Goal: Check status

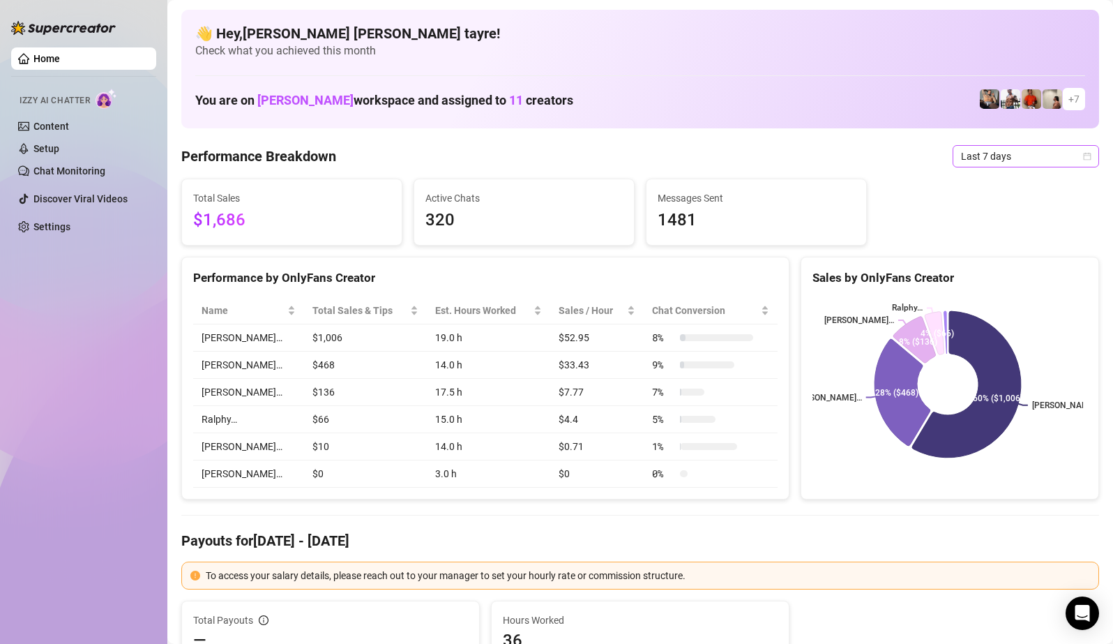
click at [990, 154] on span "Last 7 days" at bounding box center [1026, 156] width 130 height 21
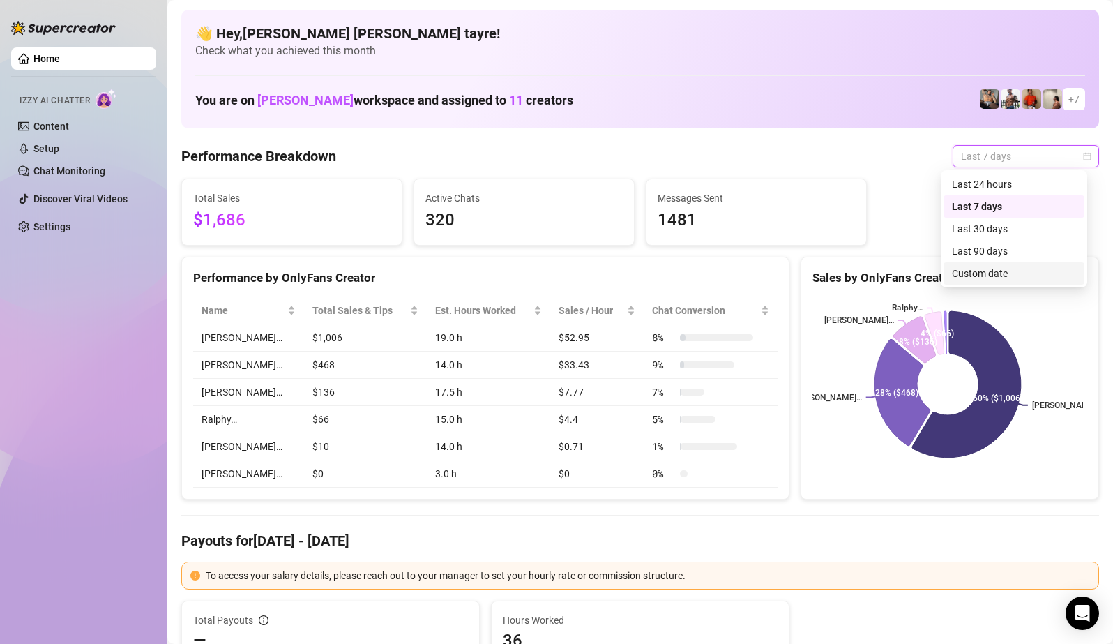
click at [994, 277] on div "Custom date" at bounding box center [1014, 273] width 124 height 15
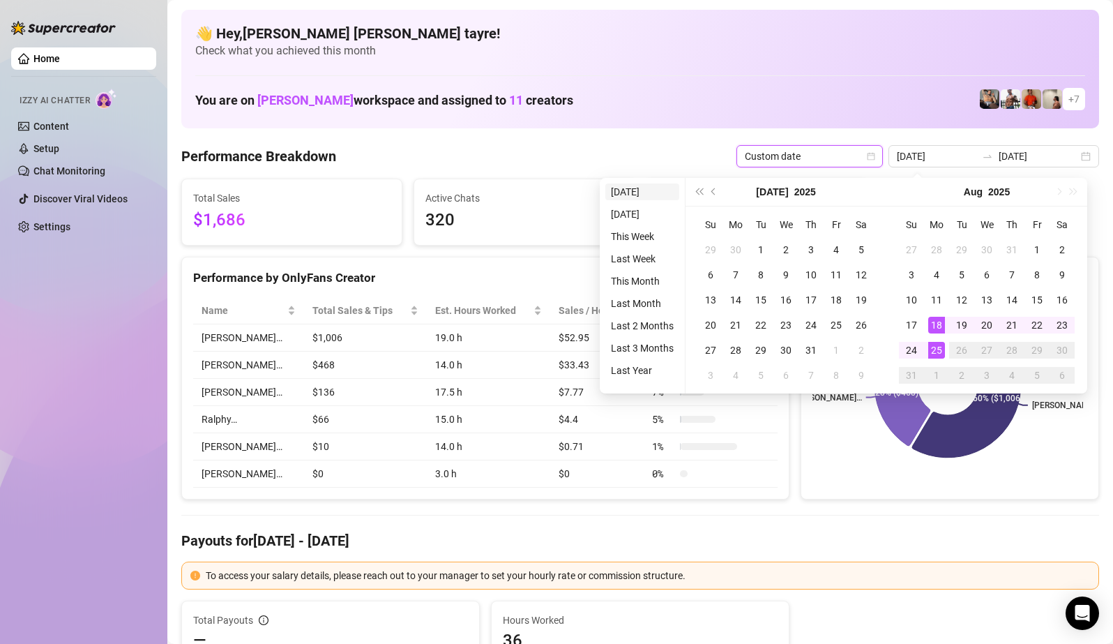
type input "[DATE]"
click at [622, 191] on li "[DATE]" at bounding box center [642, 191] width 74 height 17
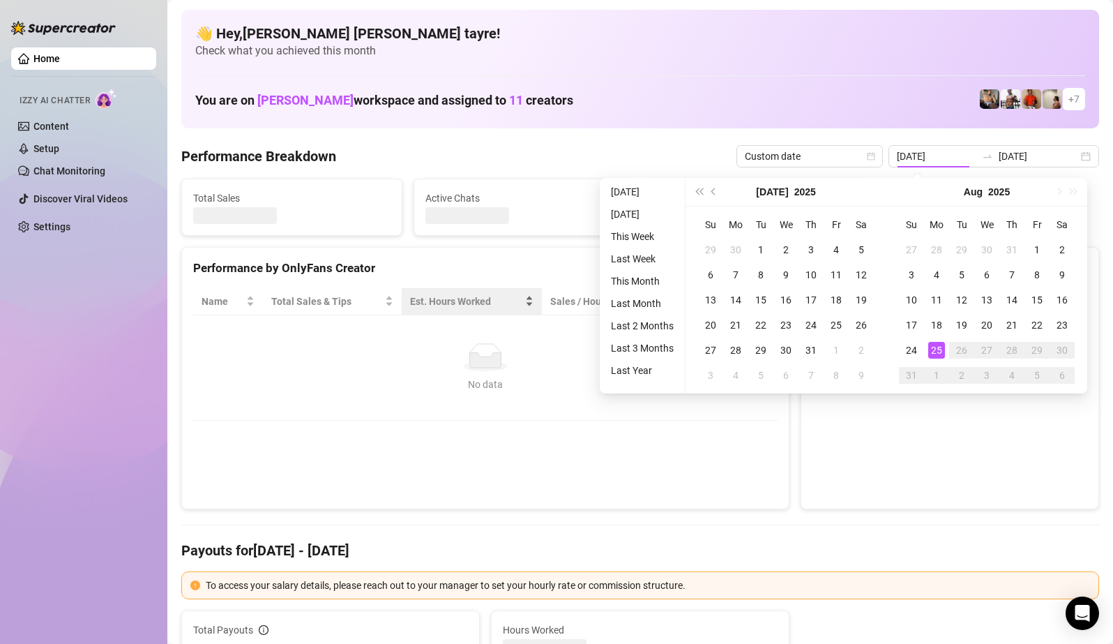
type input "[DATE]"
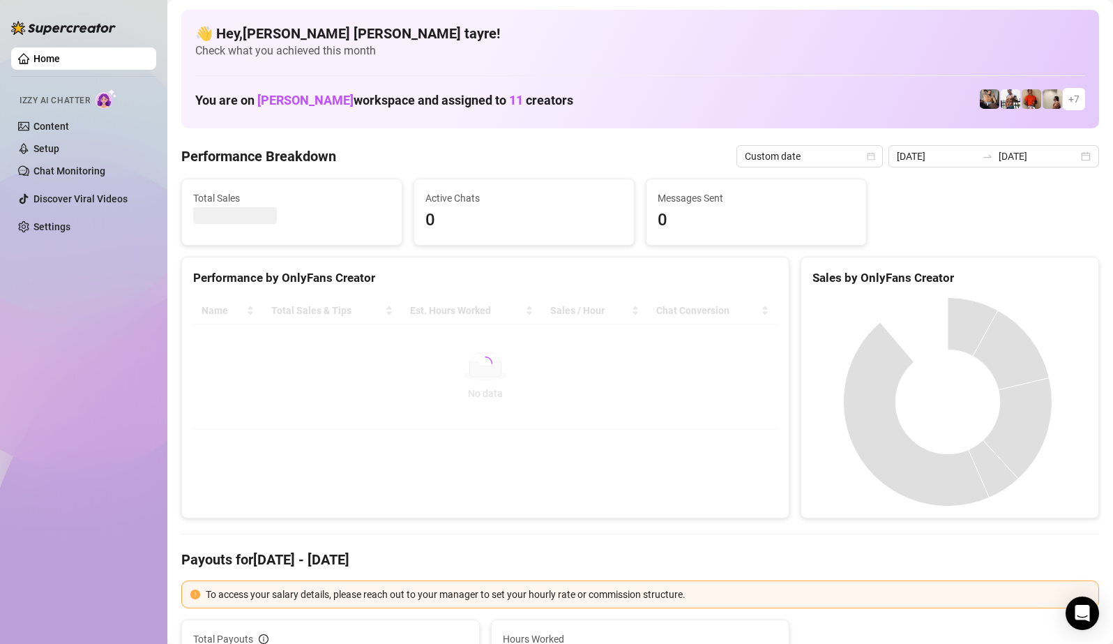
scroll to position [70, 0]
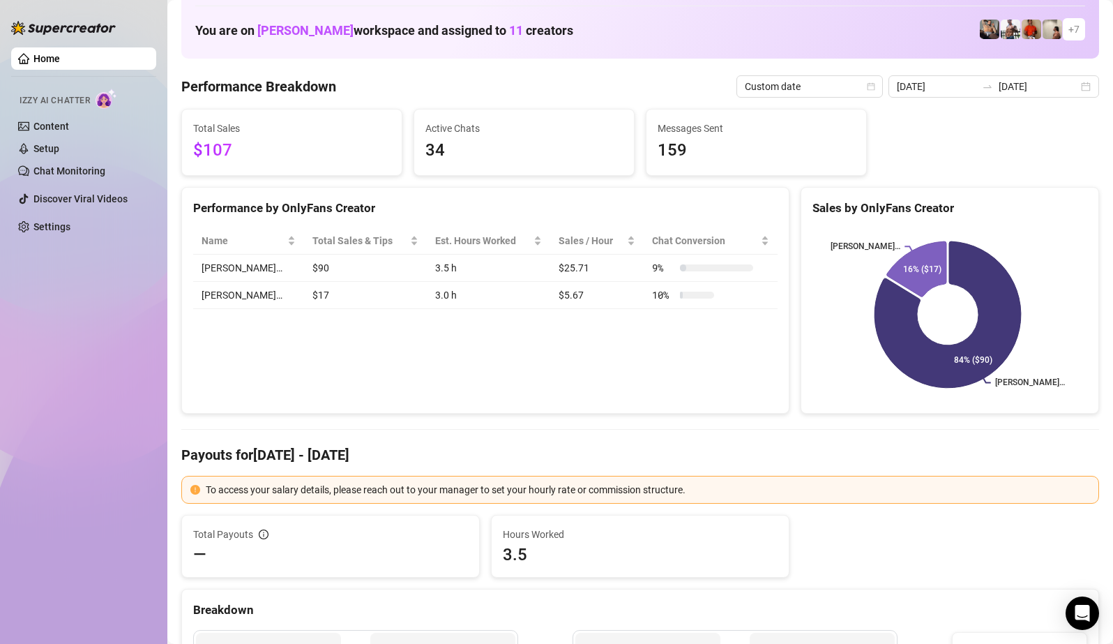
drag, startPoint x: 204, startPoint y: 393, endPoint x: 241, endPoint y: 409, distance: 40.3
click at [208, 391] on div "Performance by OnlyFans Creator Name Total Sales & Tips Est. Hours Worked Sales…" at bounding box center [485, 300] width 608 height 227
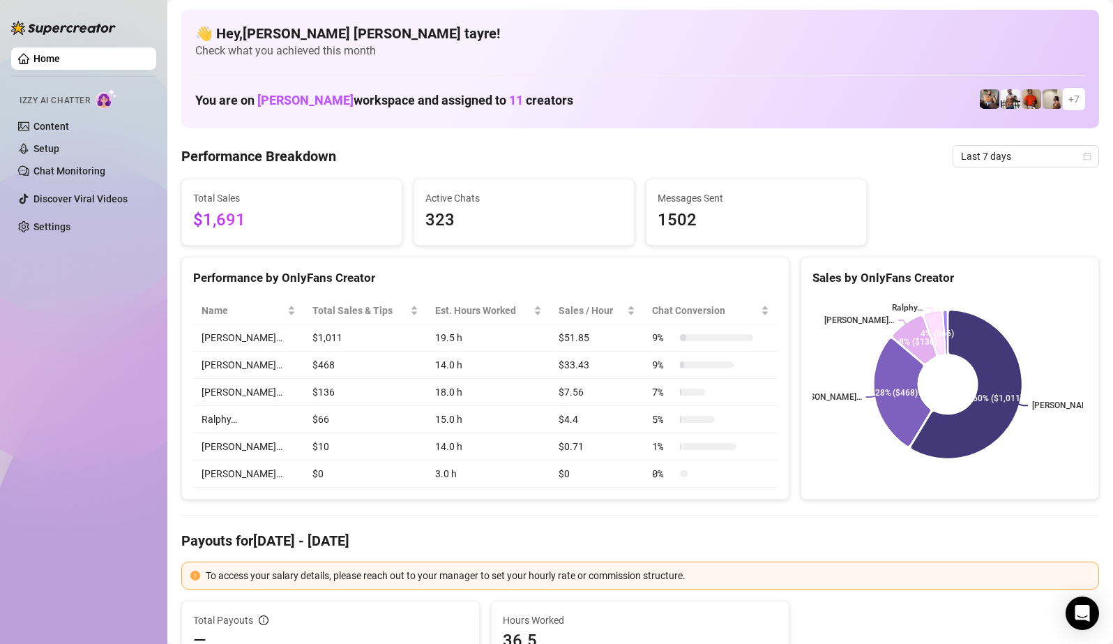
click at [976, 415] on icon at bounding box center [965, 384] width 109 height 147
click at [1000, 165] on span "Last 7 days" at bounding box center [1026, 156] width 130 height 21
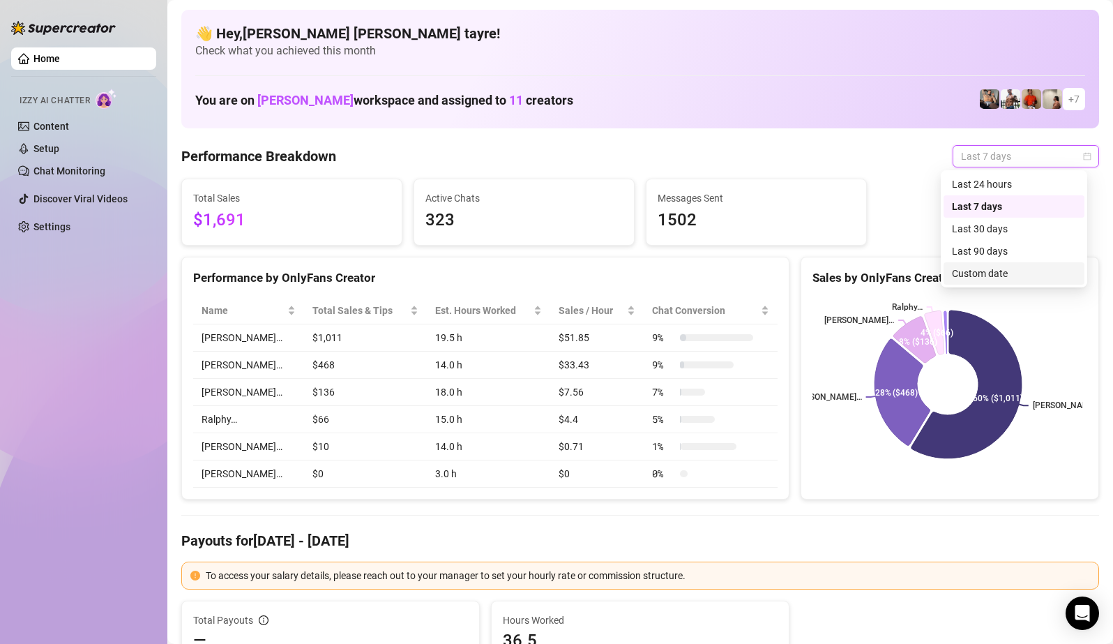
click at [969, 280] on div "Custom date" at bounding box center [1014, 273] width 124 height 15
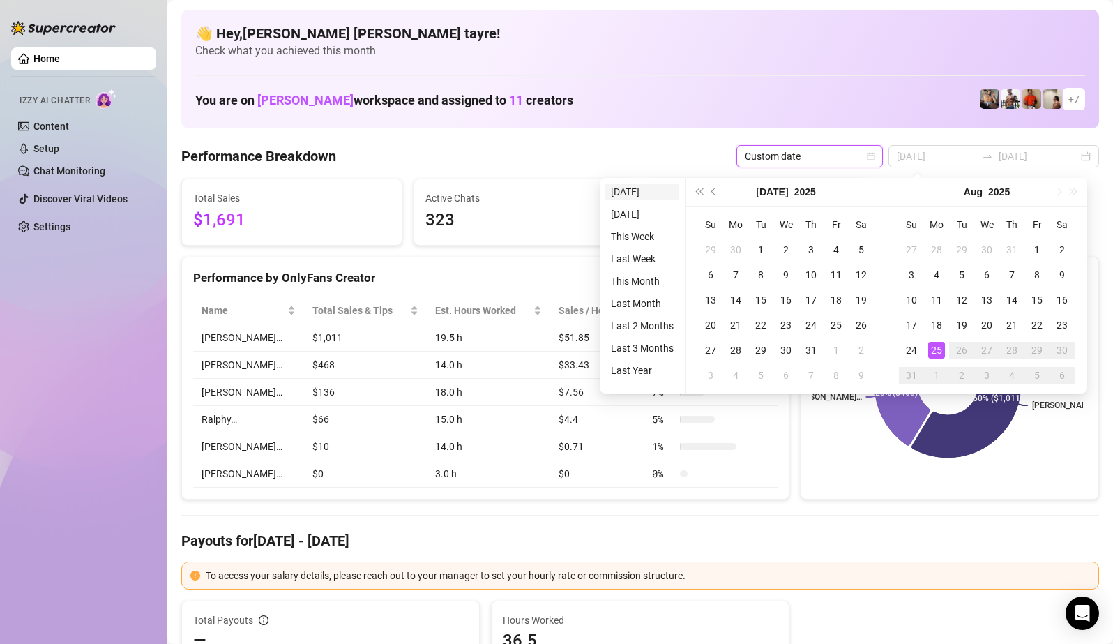
type input "[DATE]"
click at [636, 188] on li "[DATE]" at bounding box center [642, 191] width 74 height 17
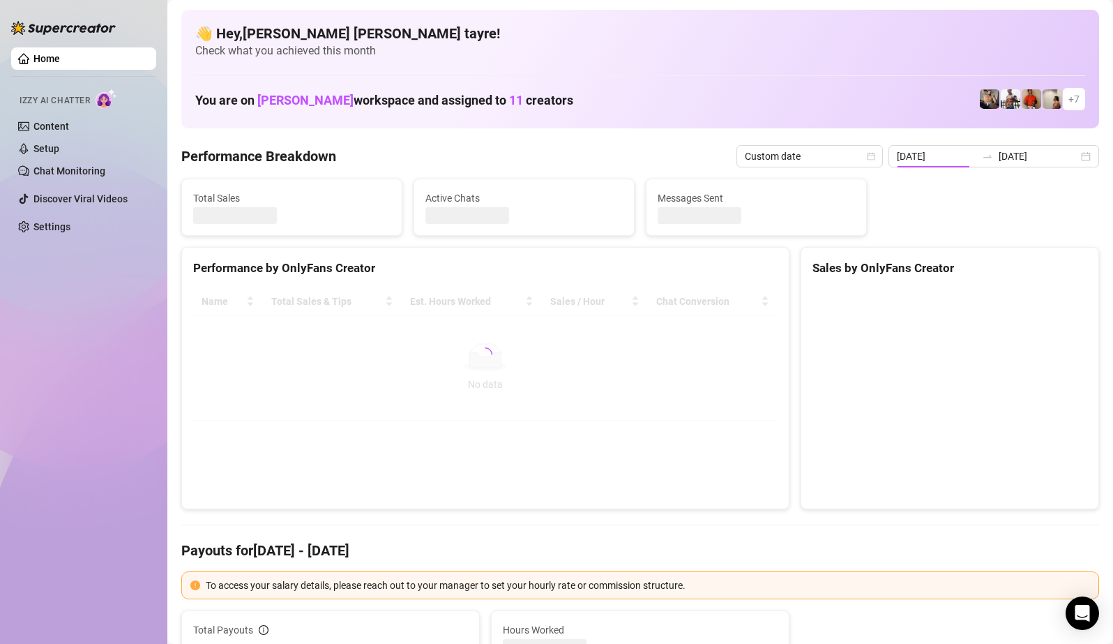
type input "[DATE]"
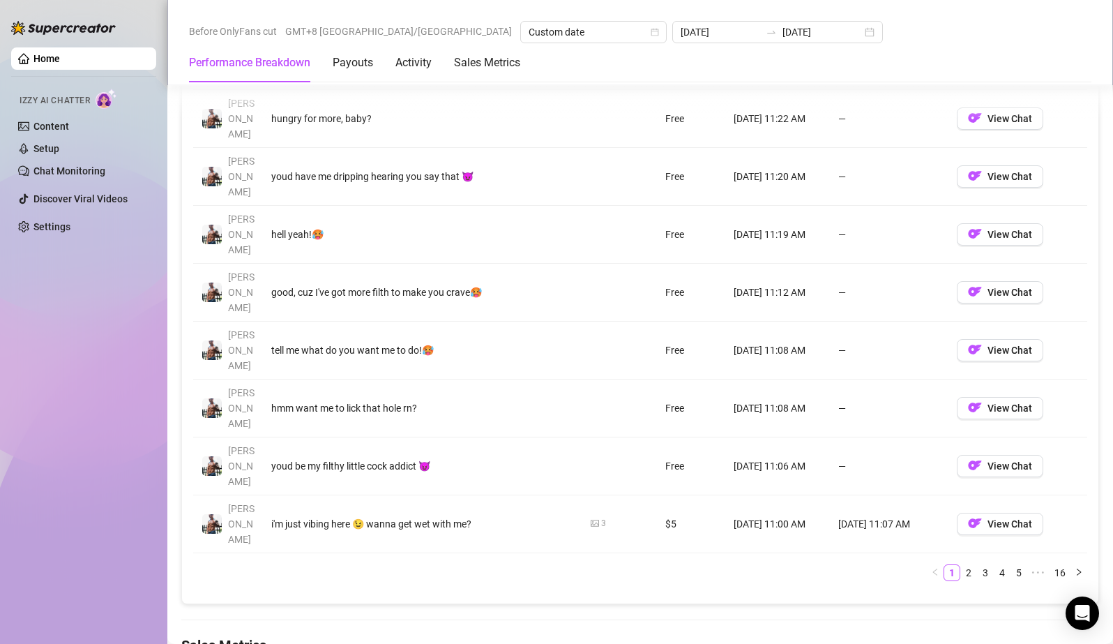
scroll to position [1708, 0]
